Goal: Obtain resource: Download file/media

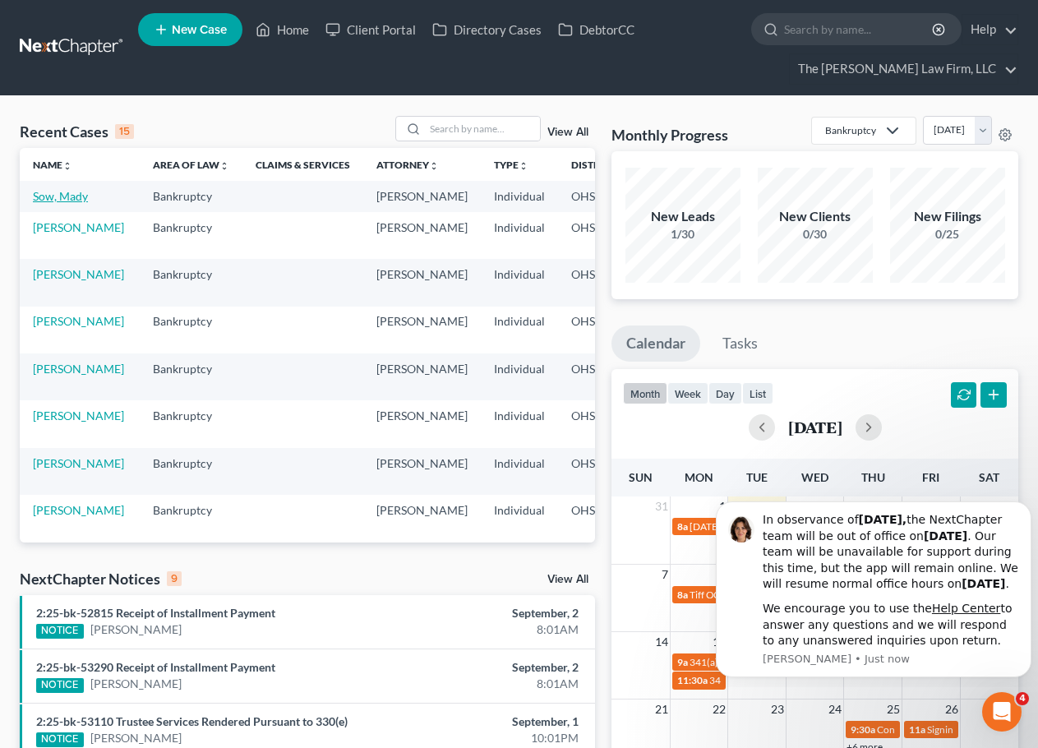
click at [53, 196] on link "Sow, Mady" at bounding box center [60, 196] width 55 height 14
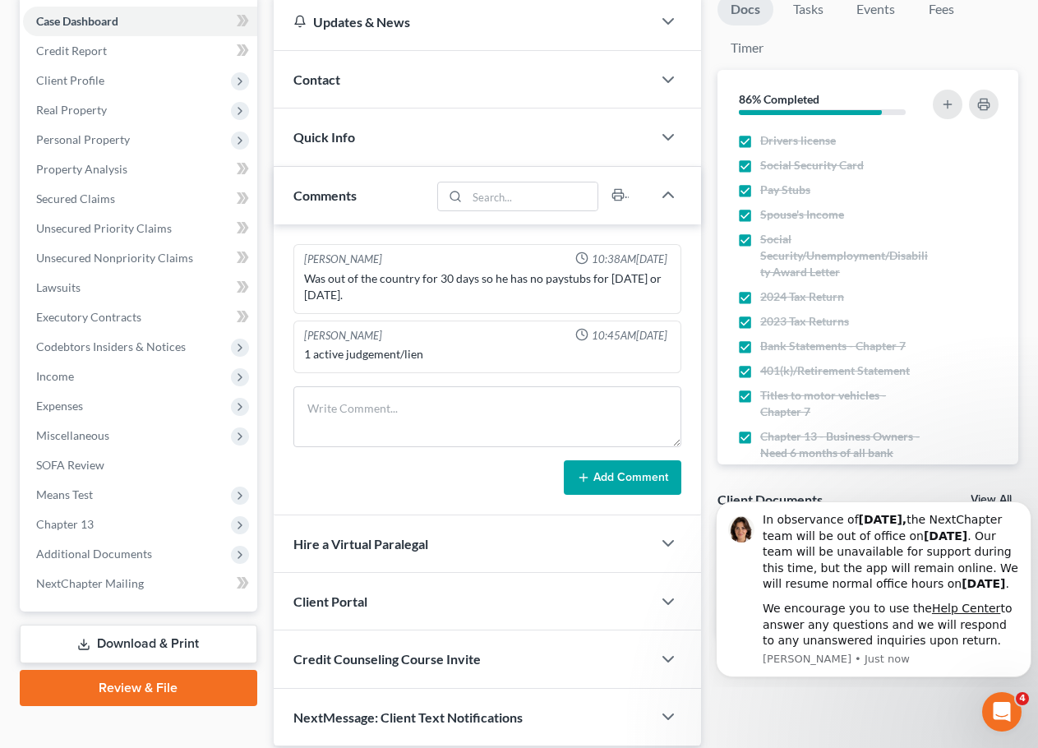
scroll to position [255, 0]
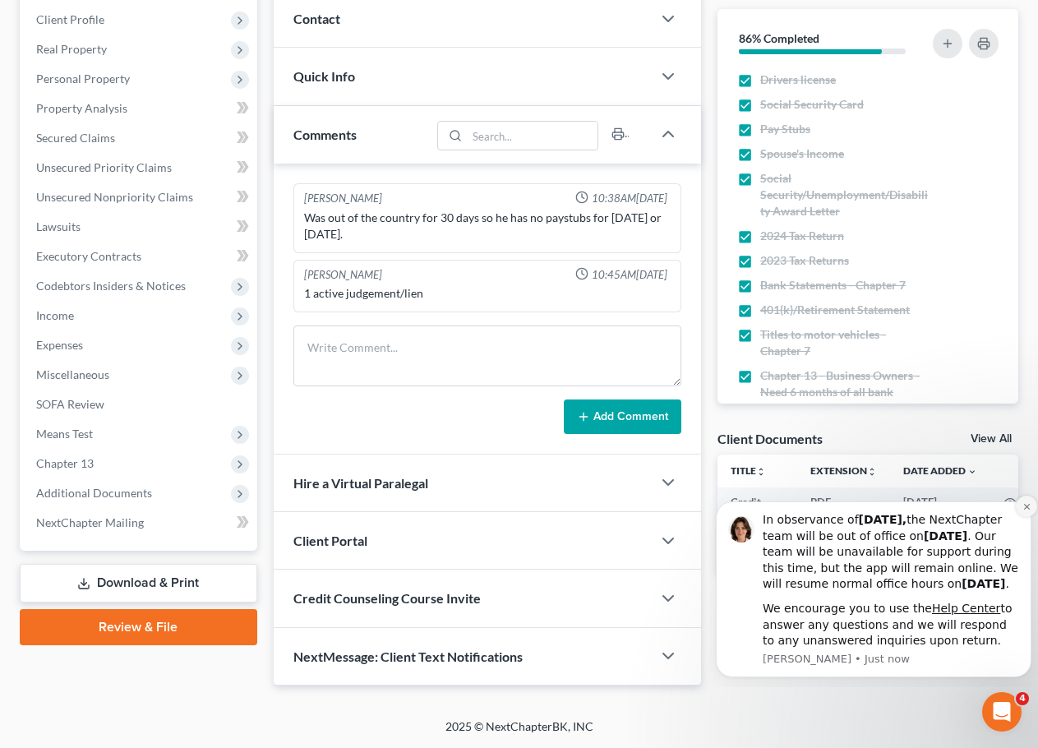
click at [1017, 496] on button "Dismiss notification" at bounding box center [1026, 506] width 21 height 21
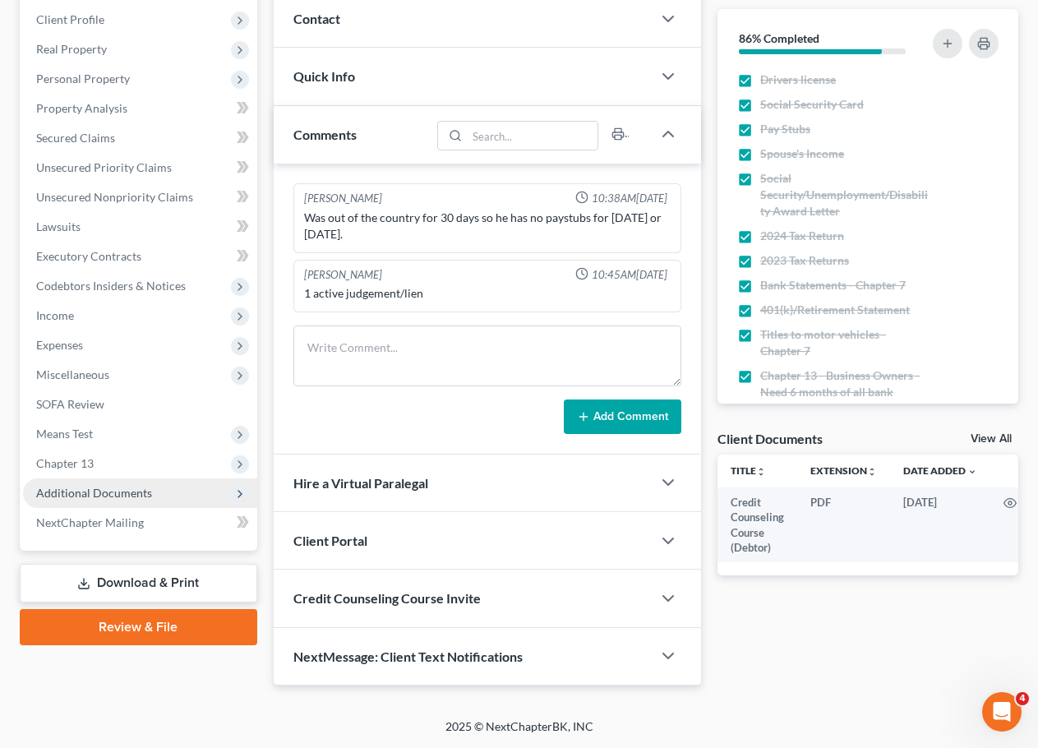
click at [81, 488] on span "Additional Documents" at bounding box center [94, 493] width 116 height 14
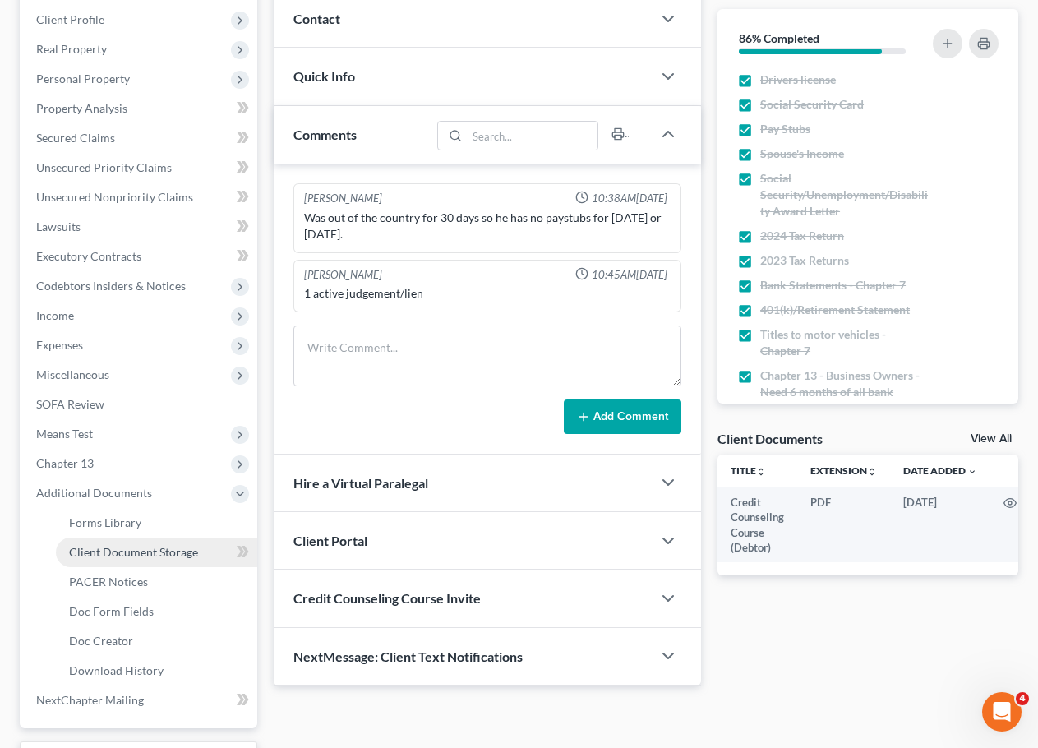
click at [92, 558] on span "Client Document Storage" at bounding box center [133, 552] width 129 height 14
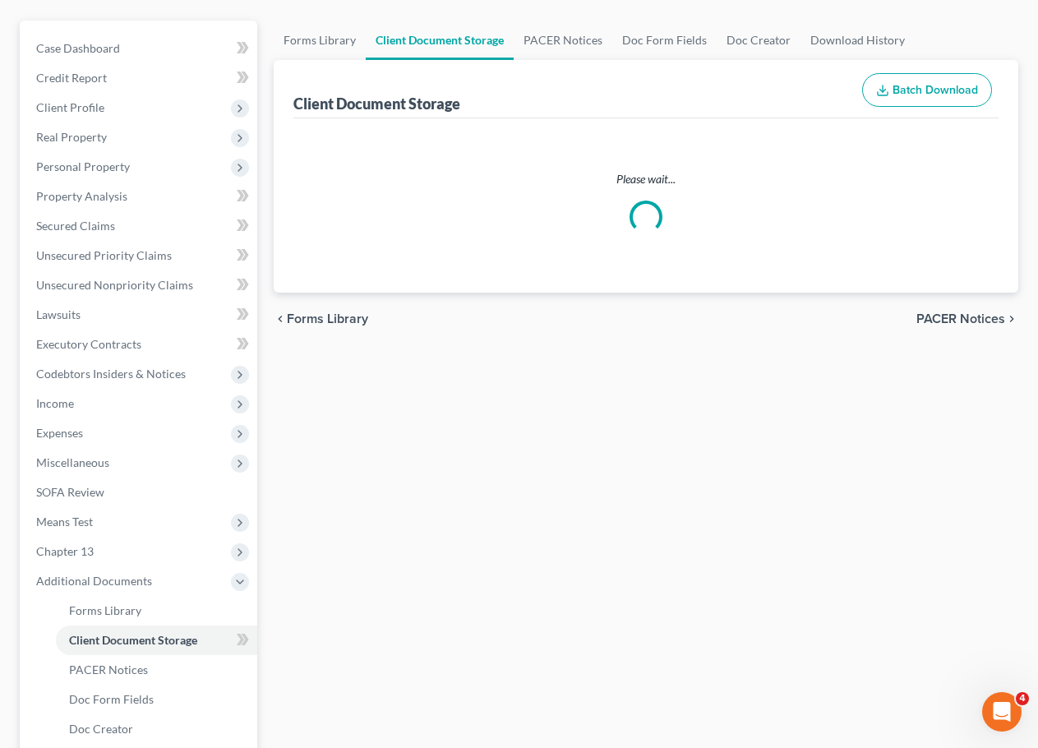
select select "7"
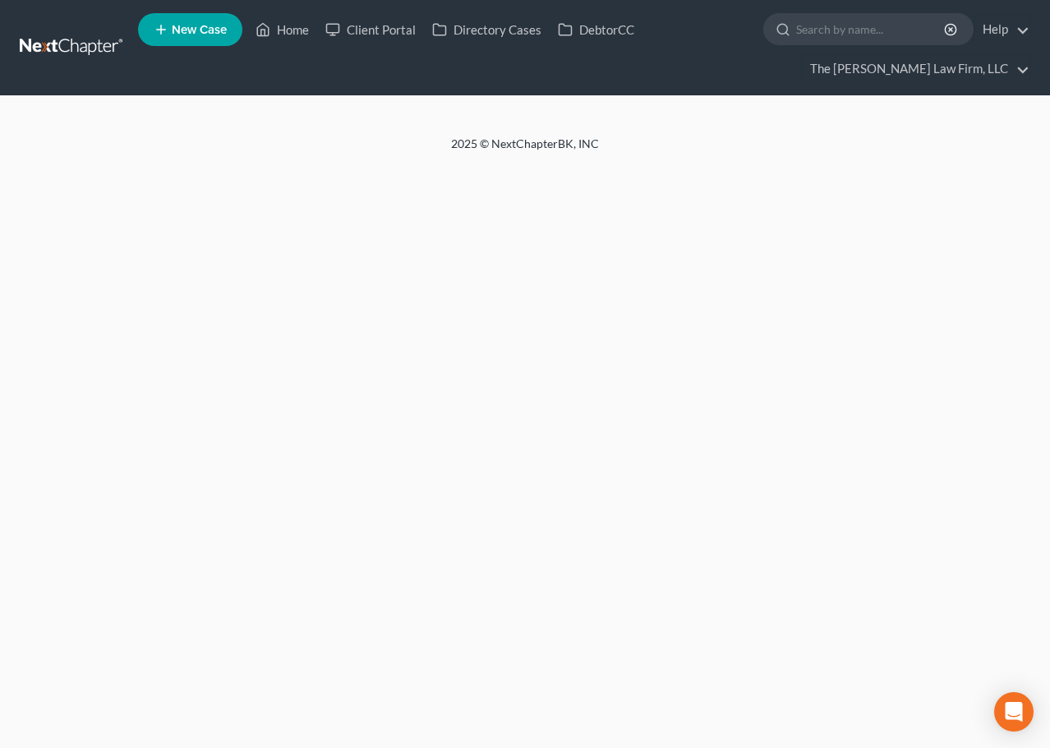
select select "7"
select select "61"
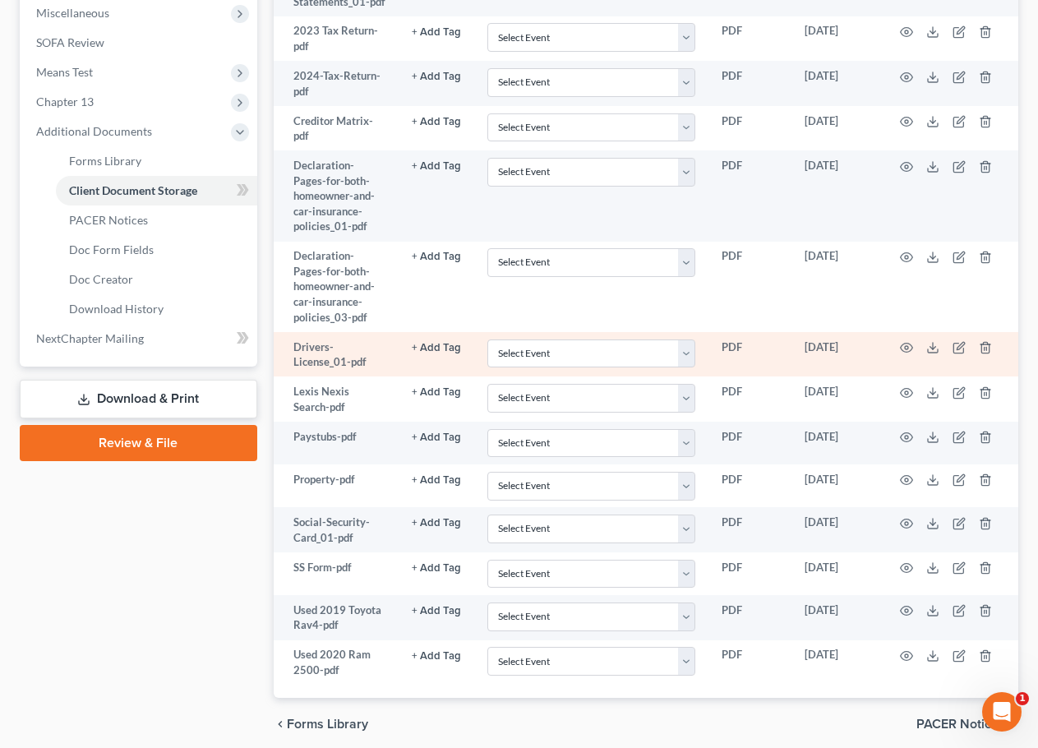
scroll to position [681, 0]
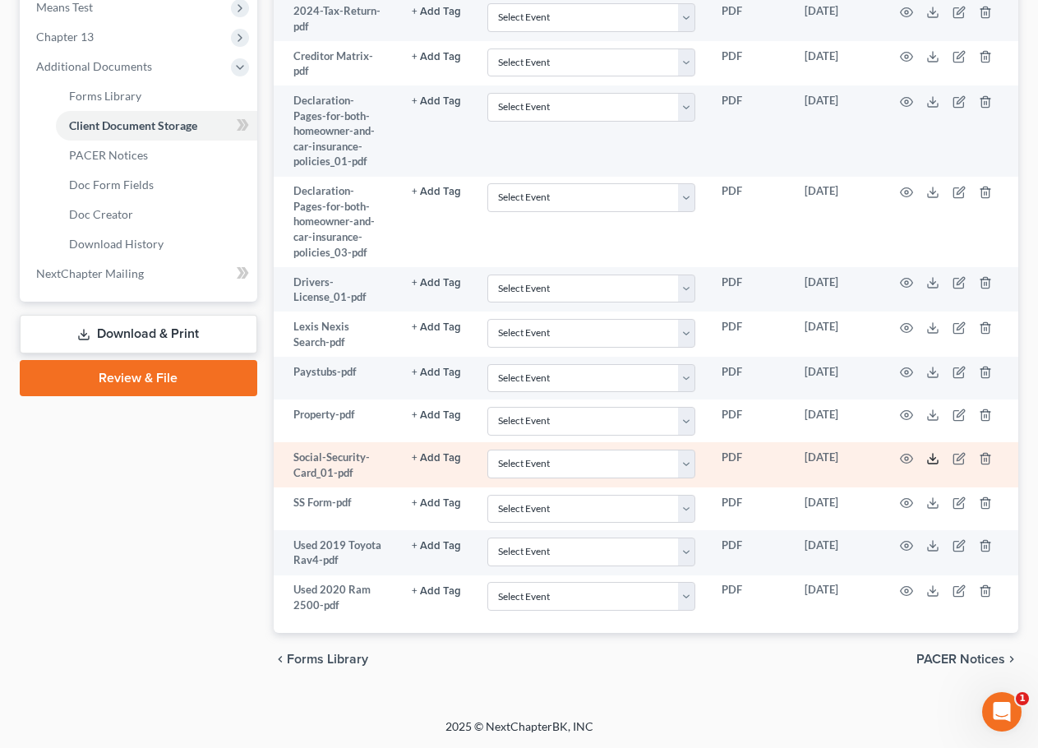
click at [930, 459] on icon at bounding box center [932, 458] width 13 height 13
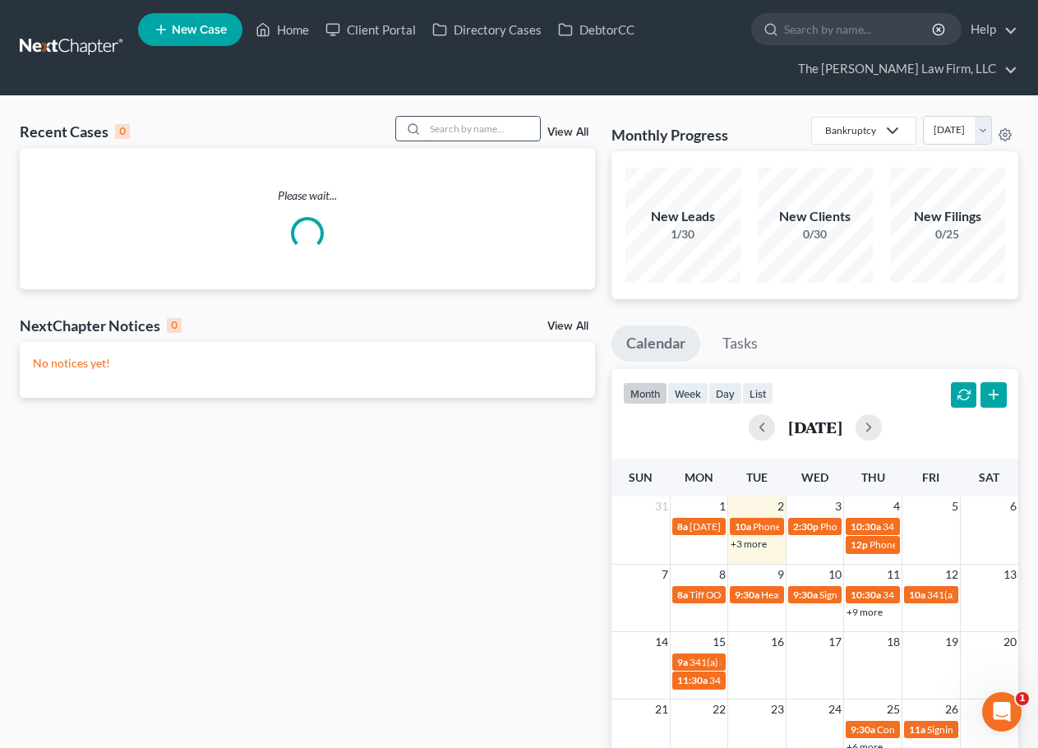
click at [523, 125] on input "search" at bounding box center [482, 129] width 115 height 24
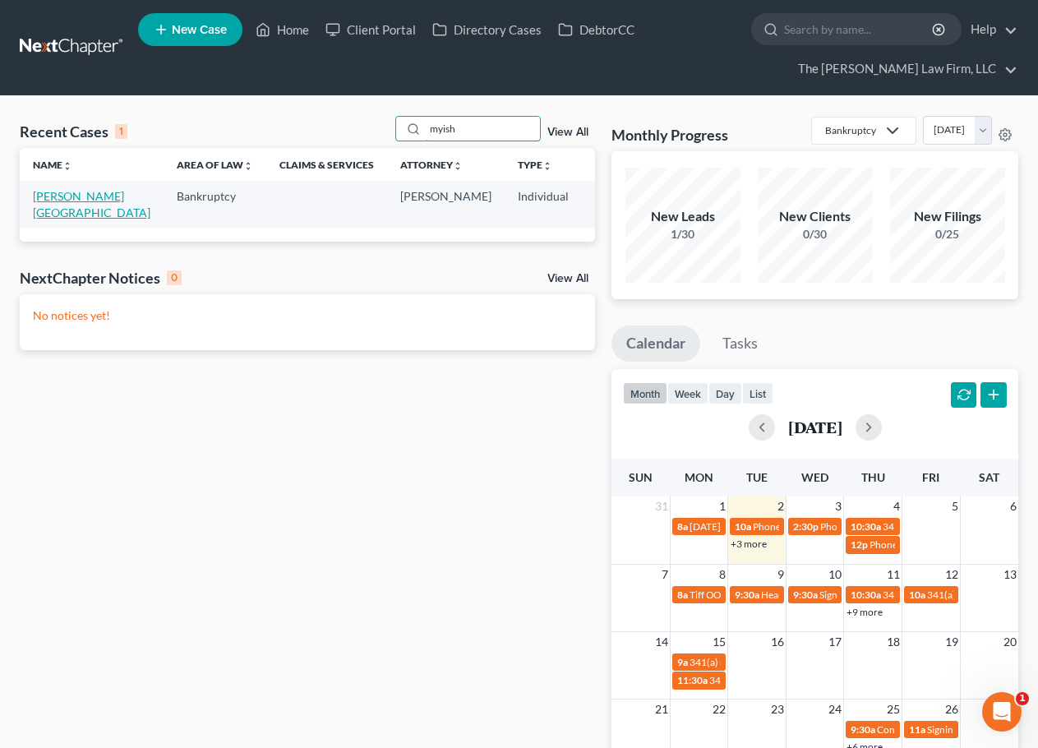
type input "myish"
click at [58, 196] on link "[PERSON_NAME][GEOGRAPHIC_DATA]" at bounding box center [92, 204] width 118 height 30
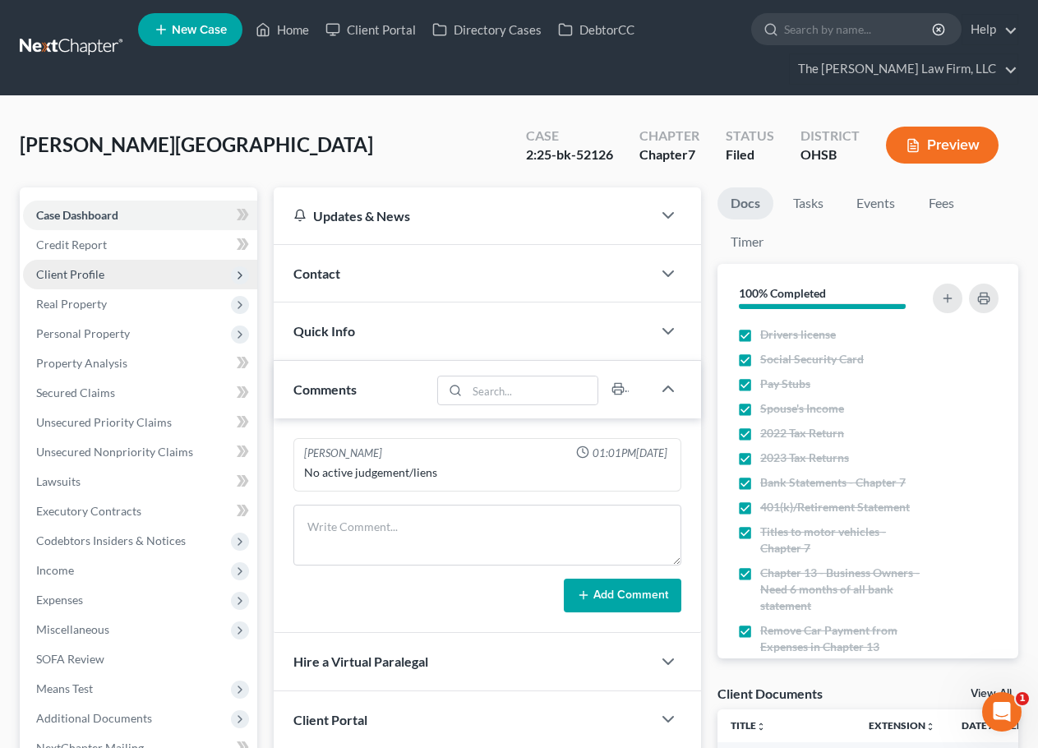
scroll to position [274, 0]
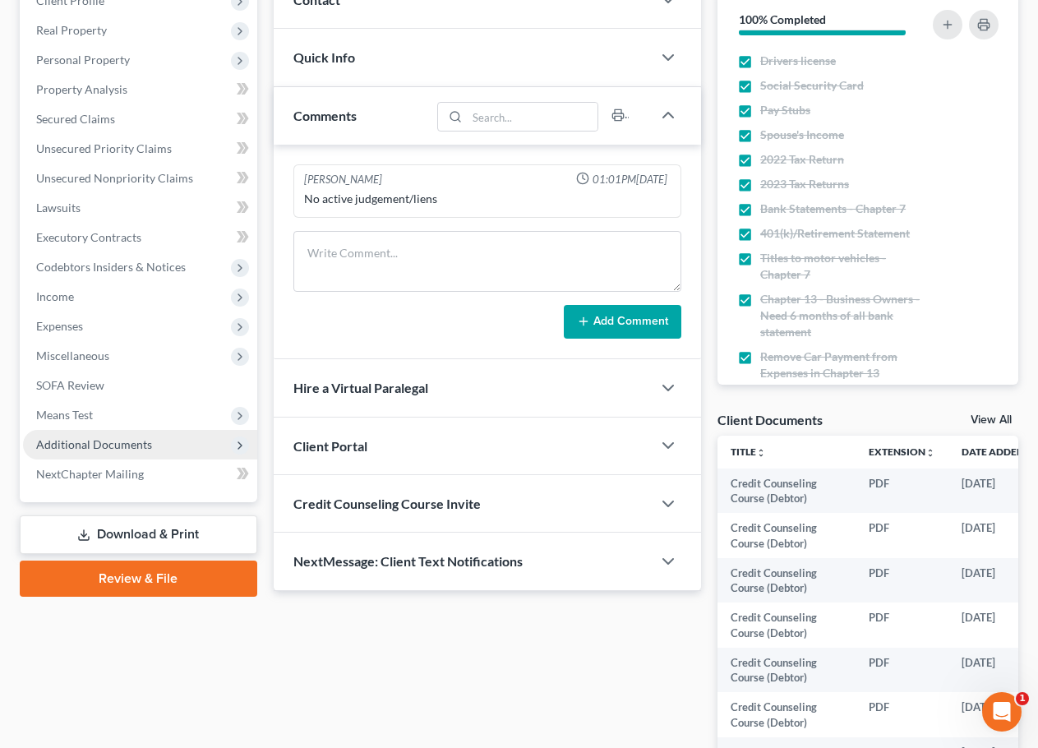
click at [81, 440] on span "Additional Documents" at bounding box center [94, 444] width 116 height 14
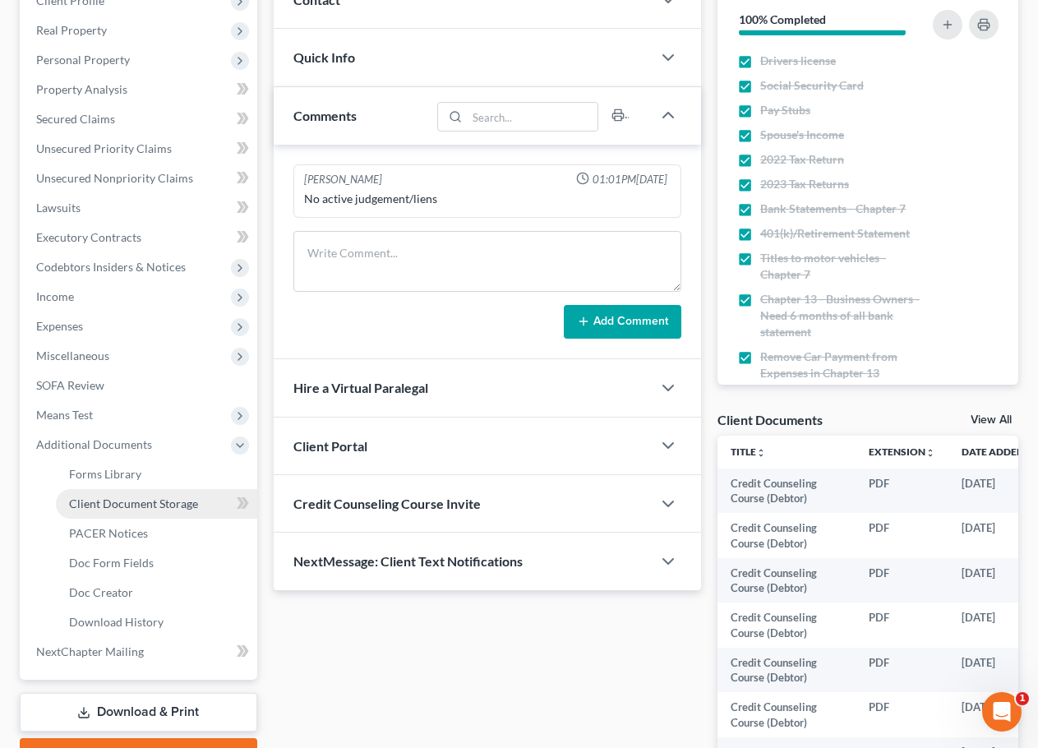
click at [113, 496] on span "Client Document Storage" at bounding box center [133, 503] width 129 height 14
select select "52"
select select "61"
select select "7"
select select "37"
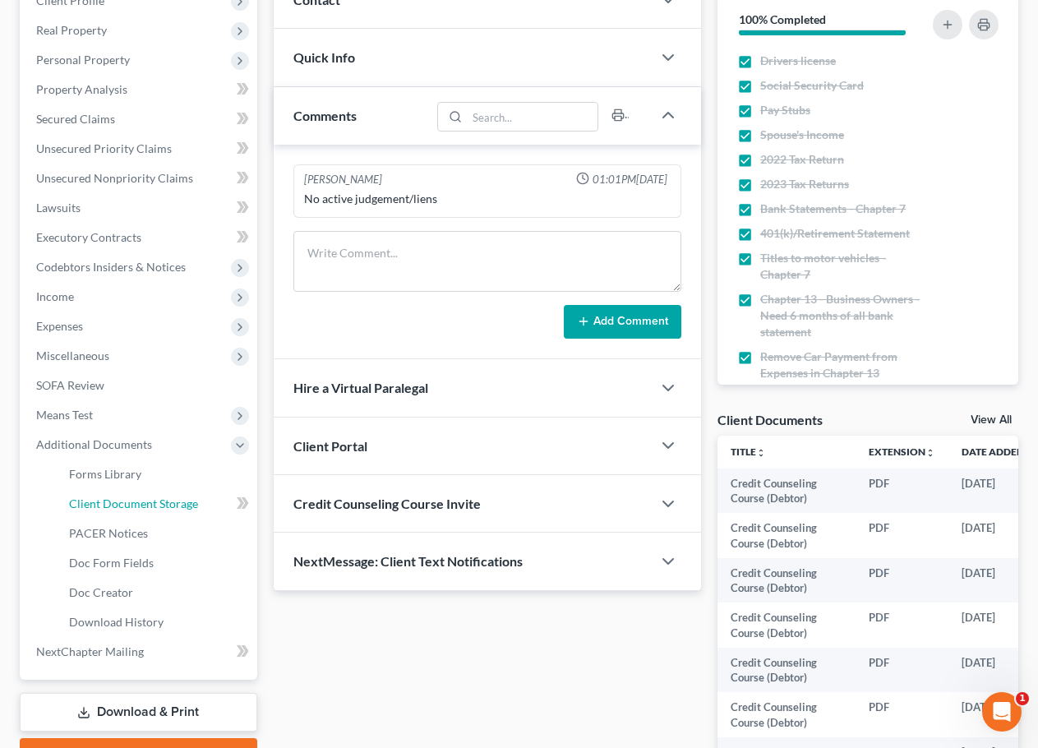
select select "7"
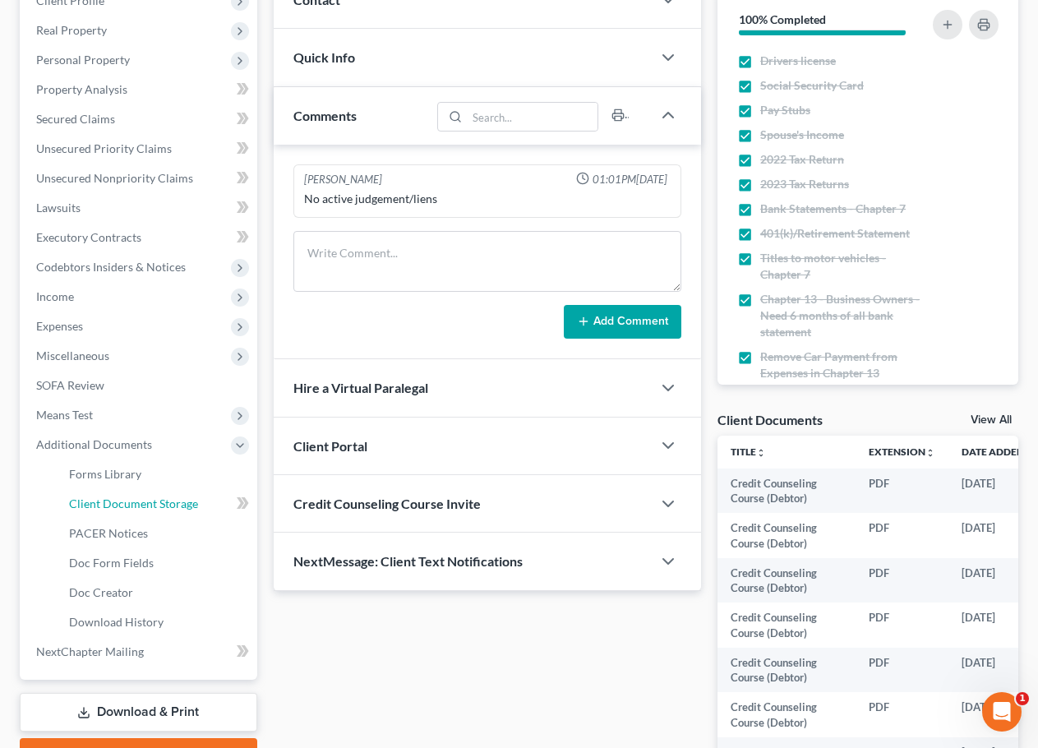
select select "7"
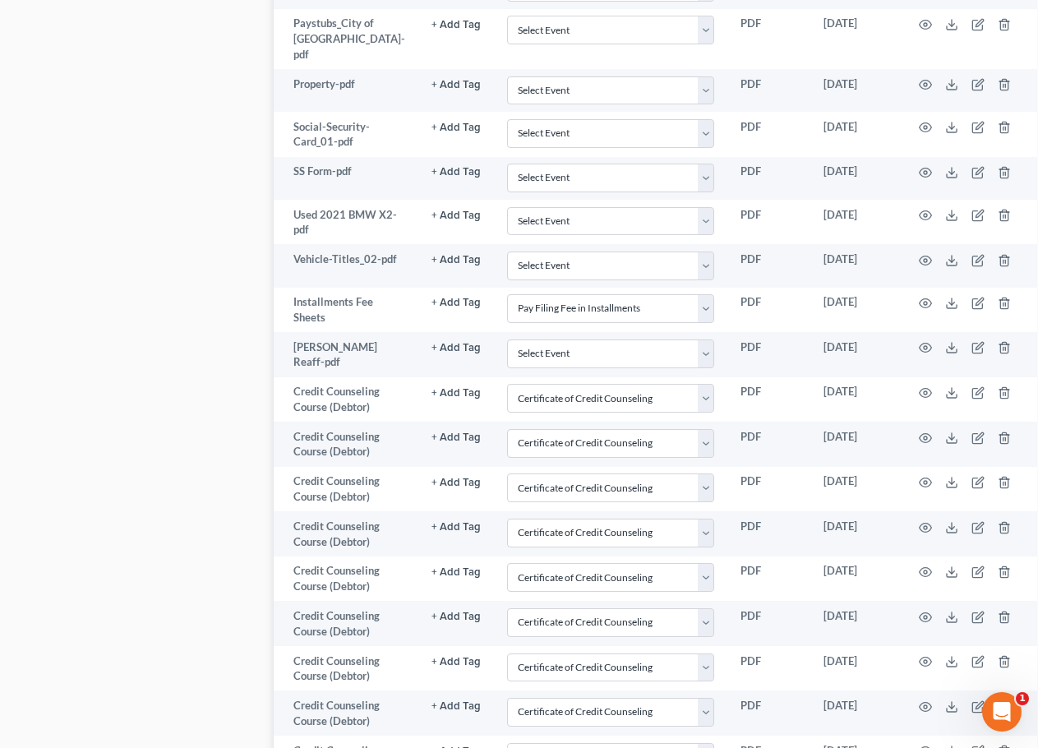
scroll to position [1221, 0]
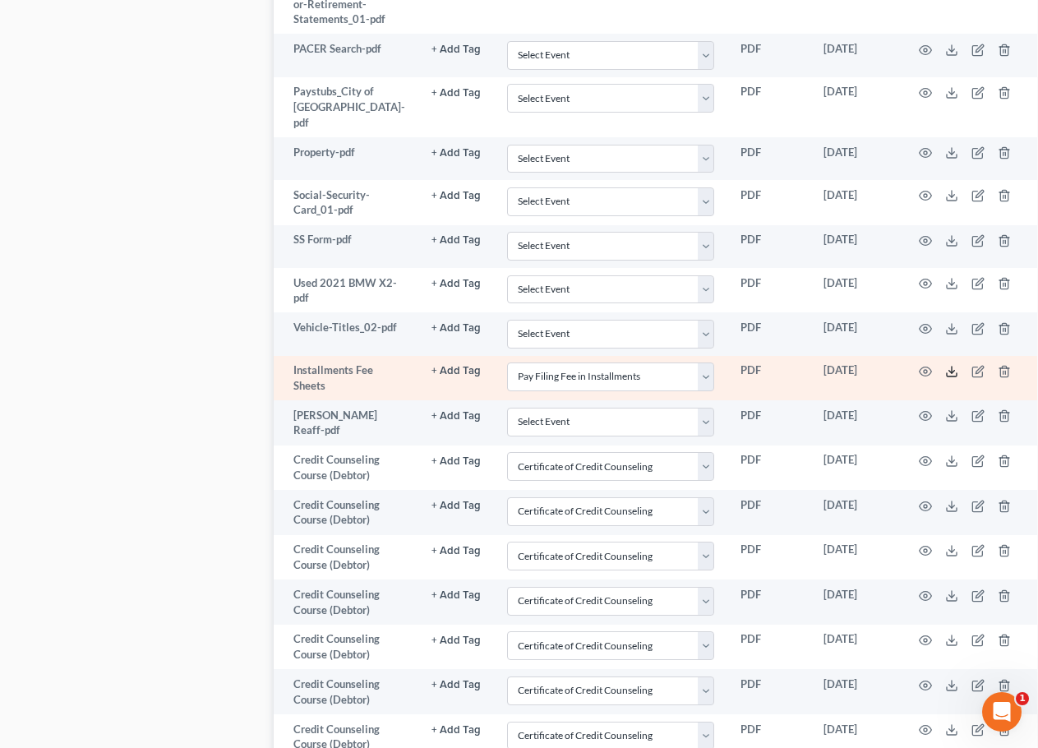
click at [948, 376] on icon at bounding box center [951, 371] width 13 height 13
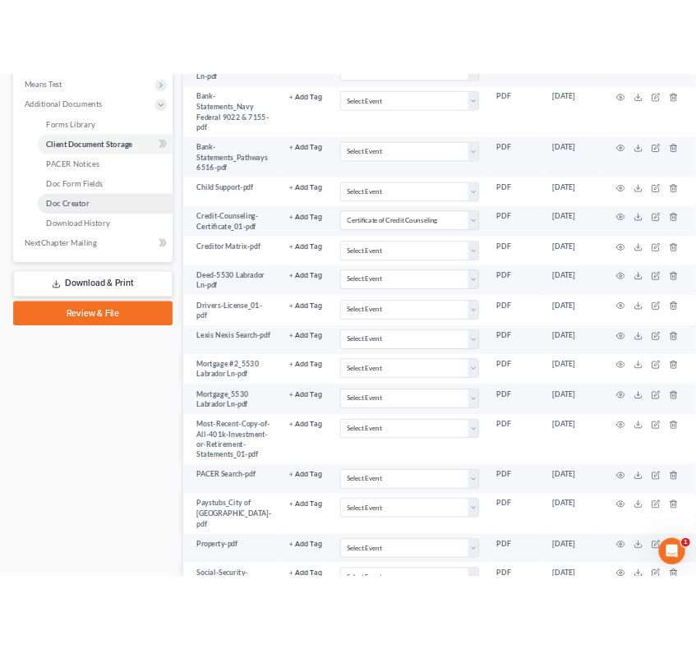
scroll to position [0, 0]
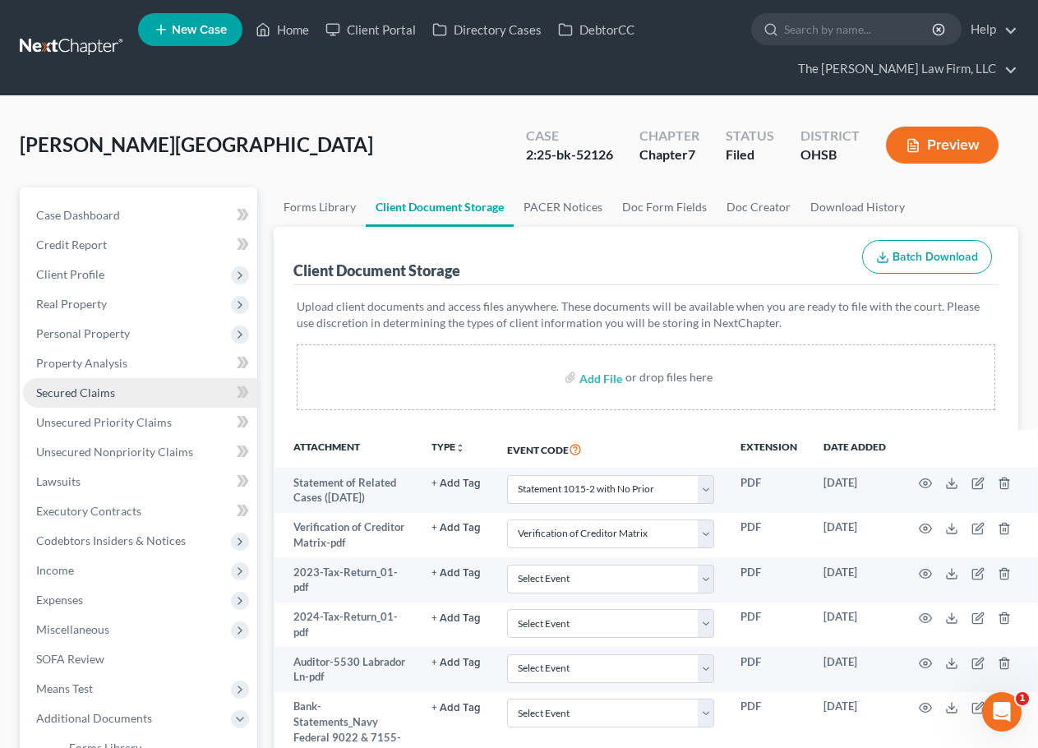
click at [90, 385] on span "Secured Claims" at bounding box center [75, 392] width 79 height 14
